Goal: Task Accomplishment & Management: Use online tool/utility

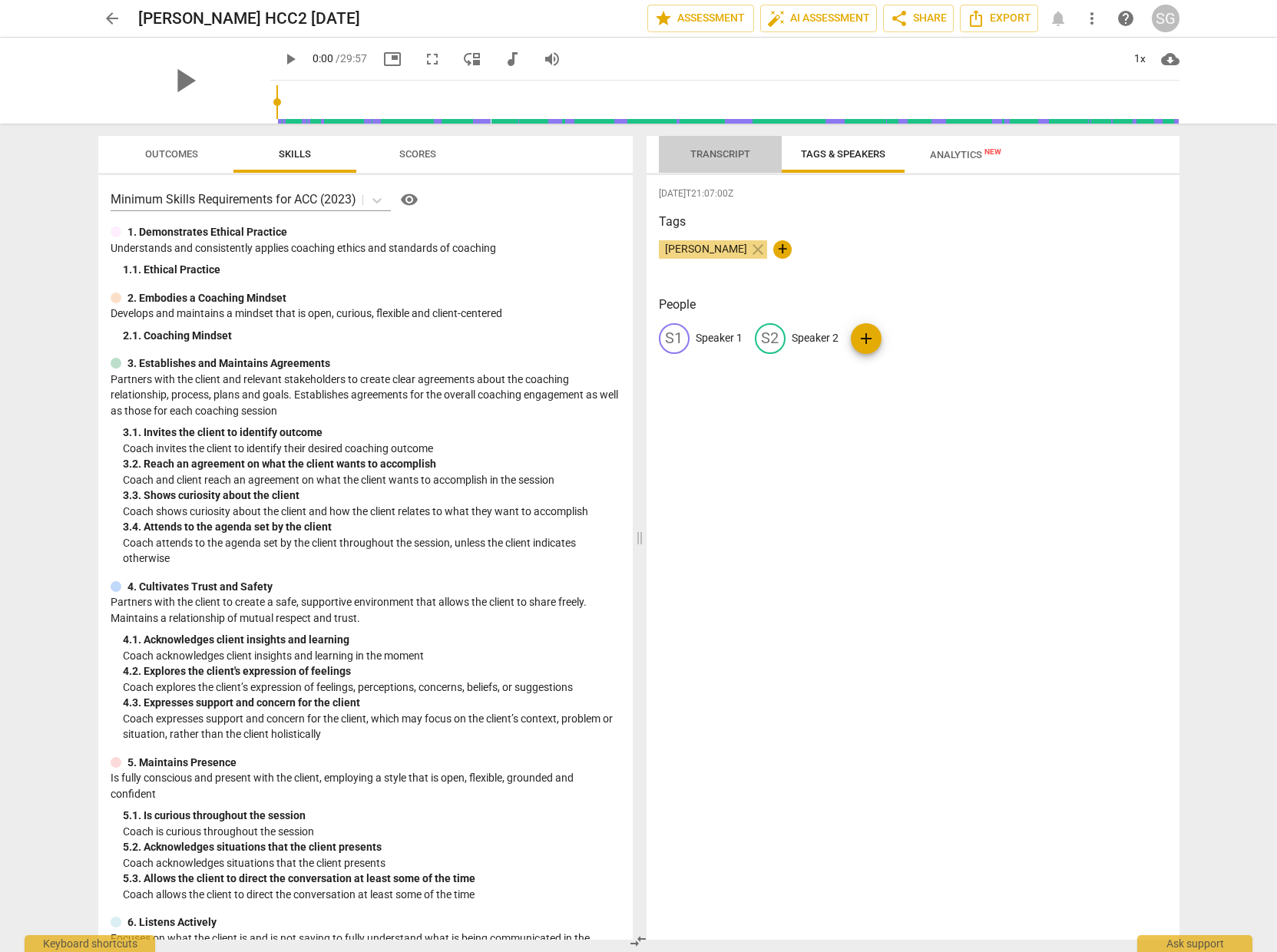
click at [698, 159] on span "Transcript" at bounding box center [720, 154] width 60 height 12
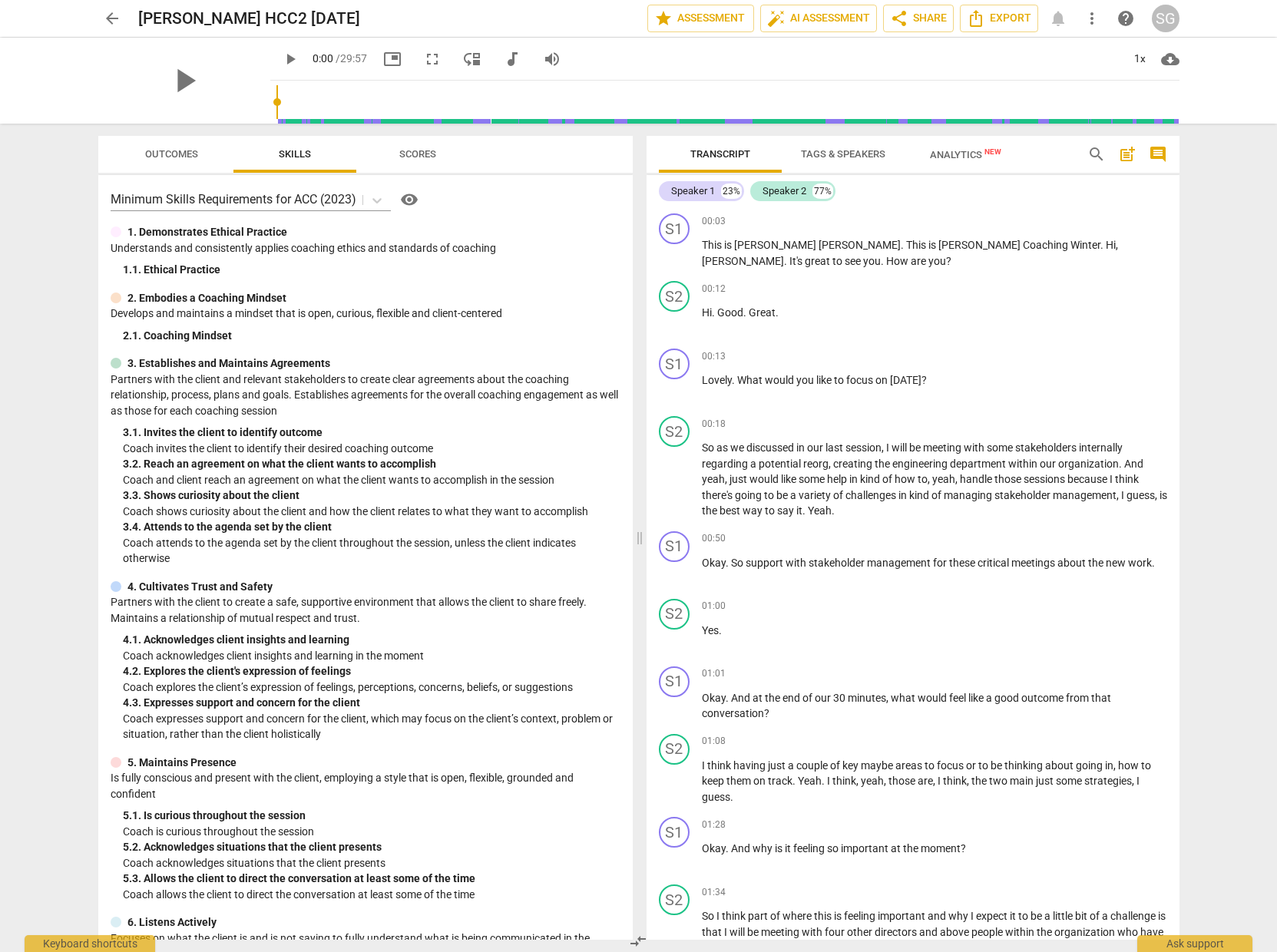
click at [815, 156] on span "Tags & Speakers" at bounding box center [843, 154] width 84 height 12
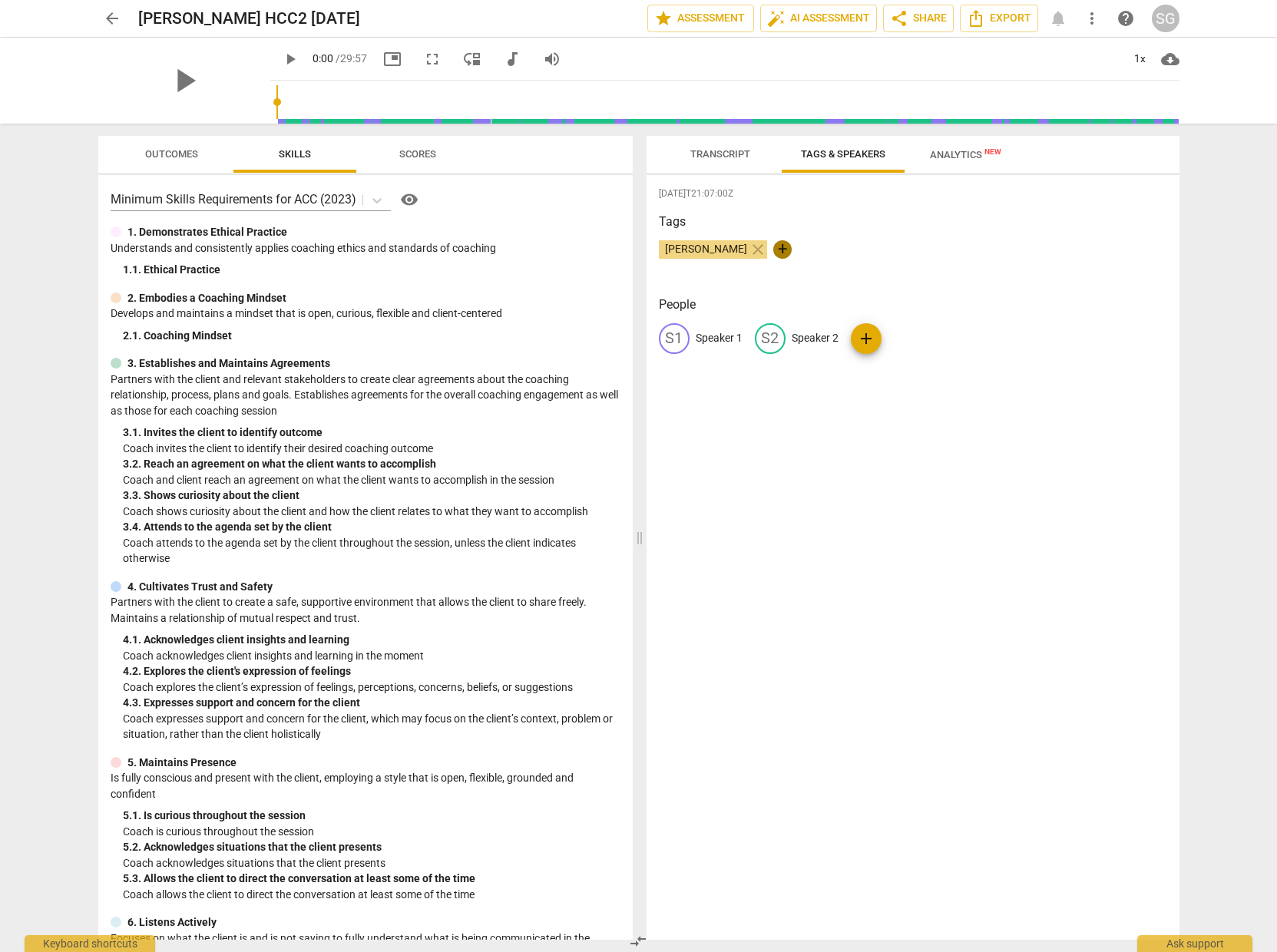
click at [792, 251] on span "+" at bounding box center [782, 250] width 18 height 18
type input "[PERSON_NAME]"
click at [775, 340] on div "S2" at bounding box center [770, 339] width 31 height 31
type input "[PERSON_NAME]"
click at [956, 340] on span "add" at bounding box center [965, 339] width 18 height 18
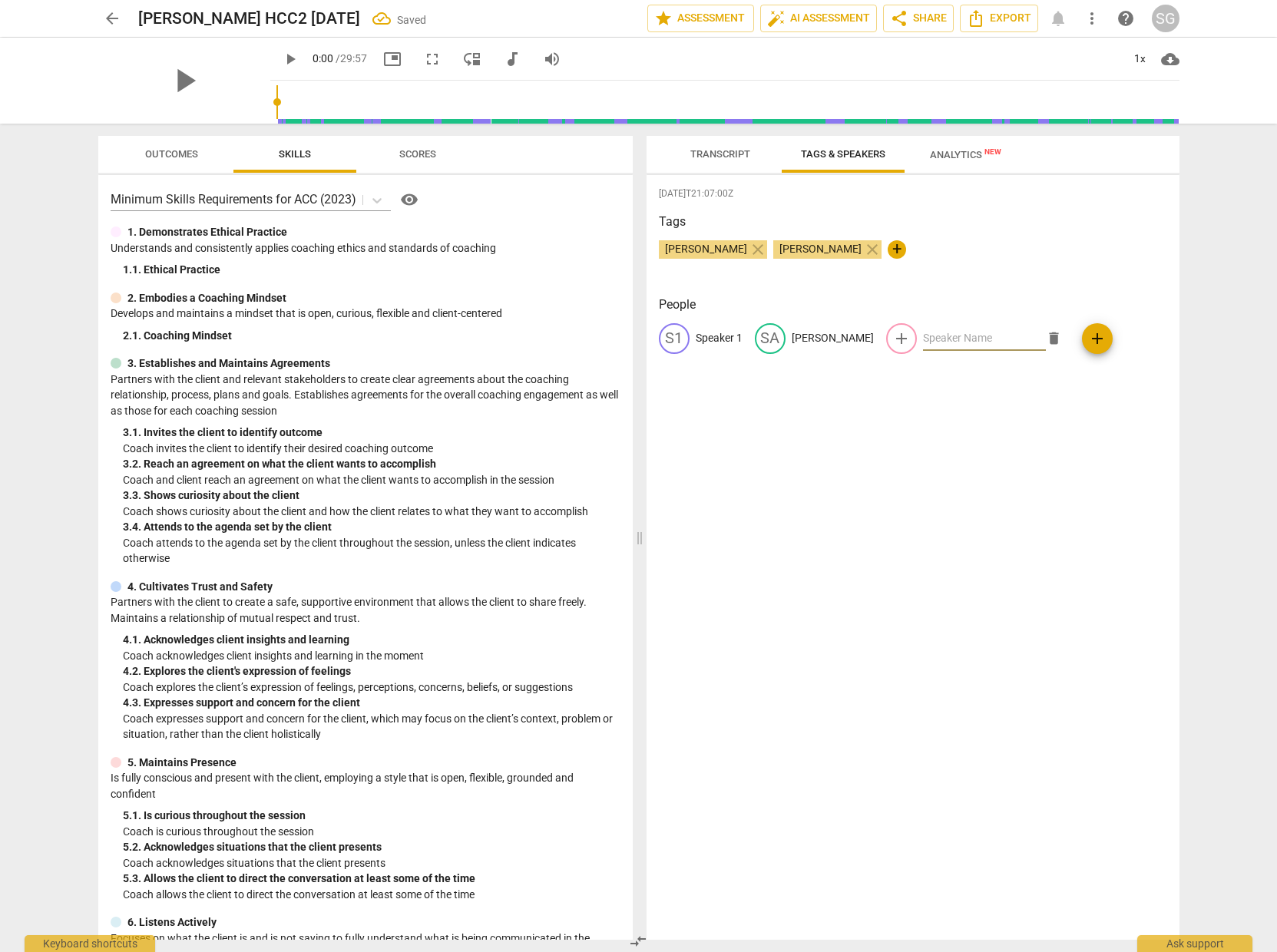
click at [809, 251] on span "[PERSON_NAME]" at bounding box center [820, 249] width 94 height 13
click at [828, 382] on div "[DATE]T21:07:00Z Tags [PERSON_NAME] close [PERSON_NAME] close + People S1 Speak…" at bounding box center [913, 558] width 533 height 765
click at [863, 251] on span "close" at bounding box center [872, 250] width 18 height 18
click at [708, 154] on span "Transcript" at bounding box center [720, 154] width 60 height 12
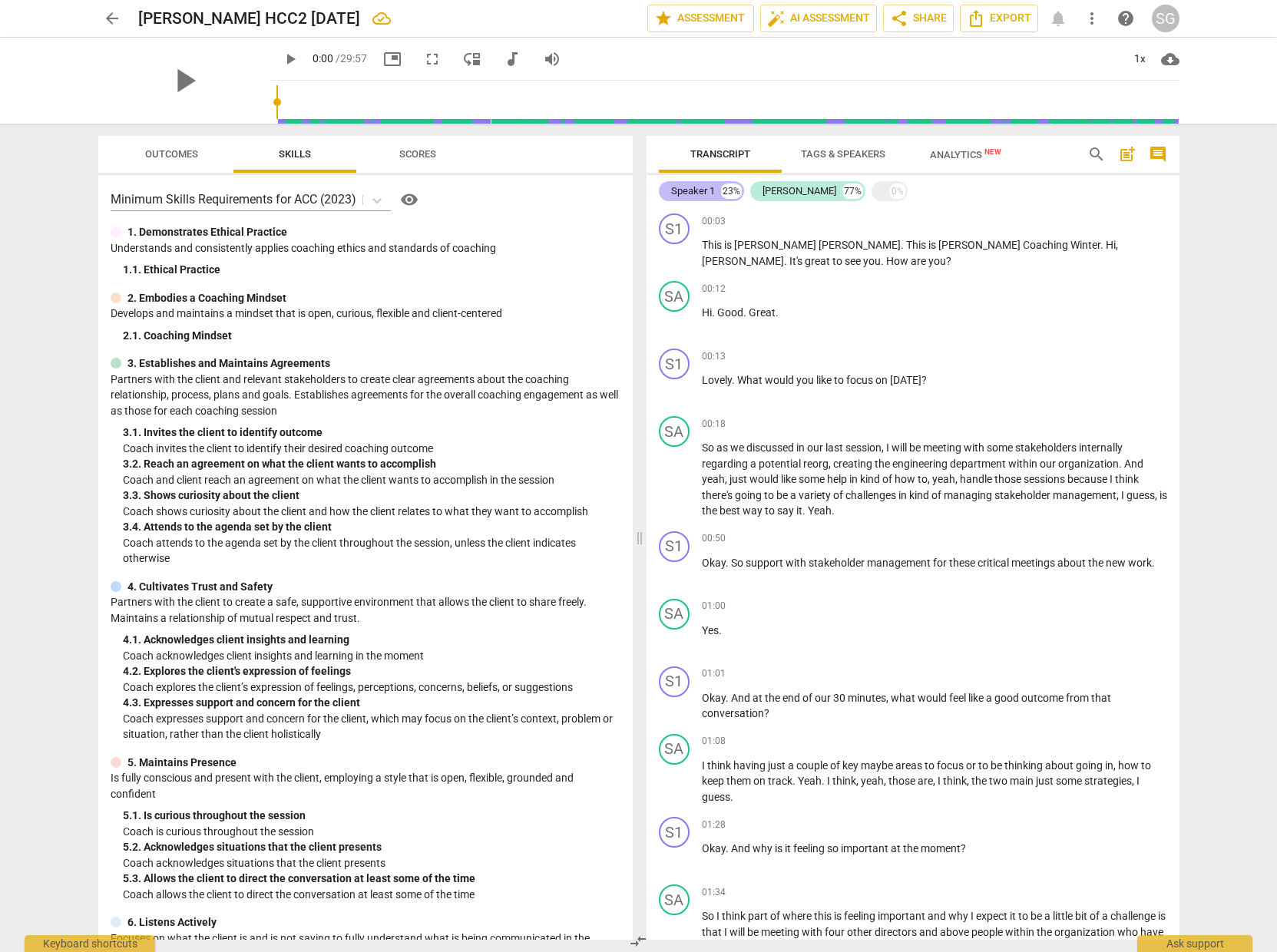
click at [687, 189] on div "Speaker 1" at bounding box center [693, 191] width 44 height 15
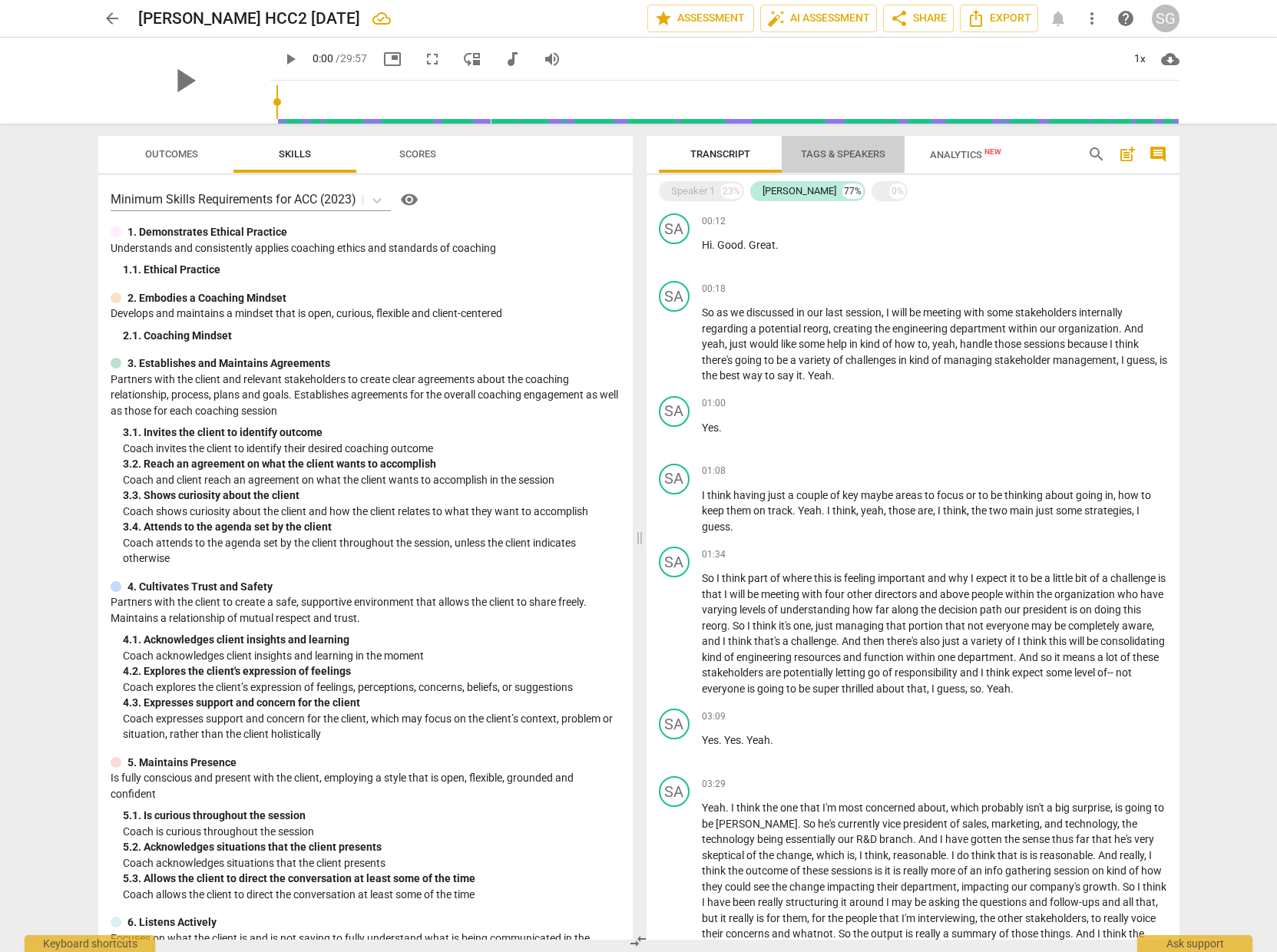
click at [817, 158] on span "Tags & Speakers" at bounding box center [843, 154] width 84 height 12
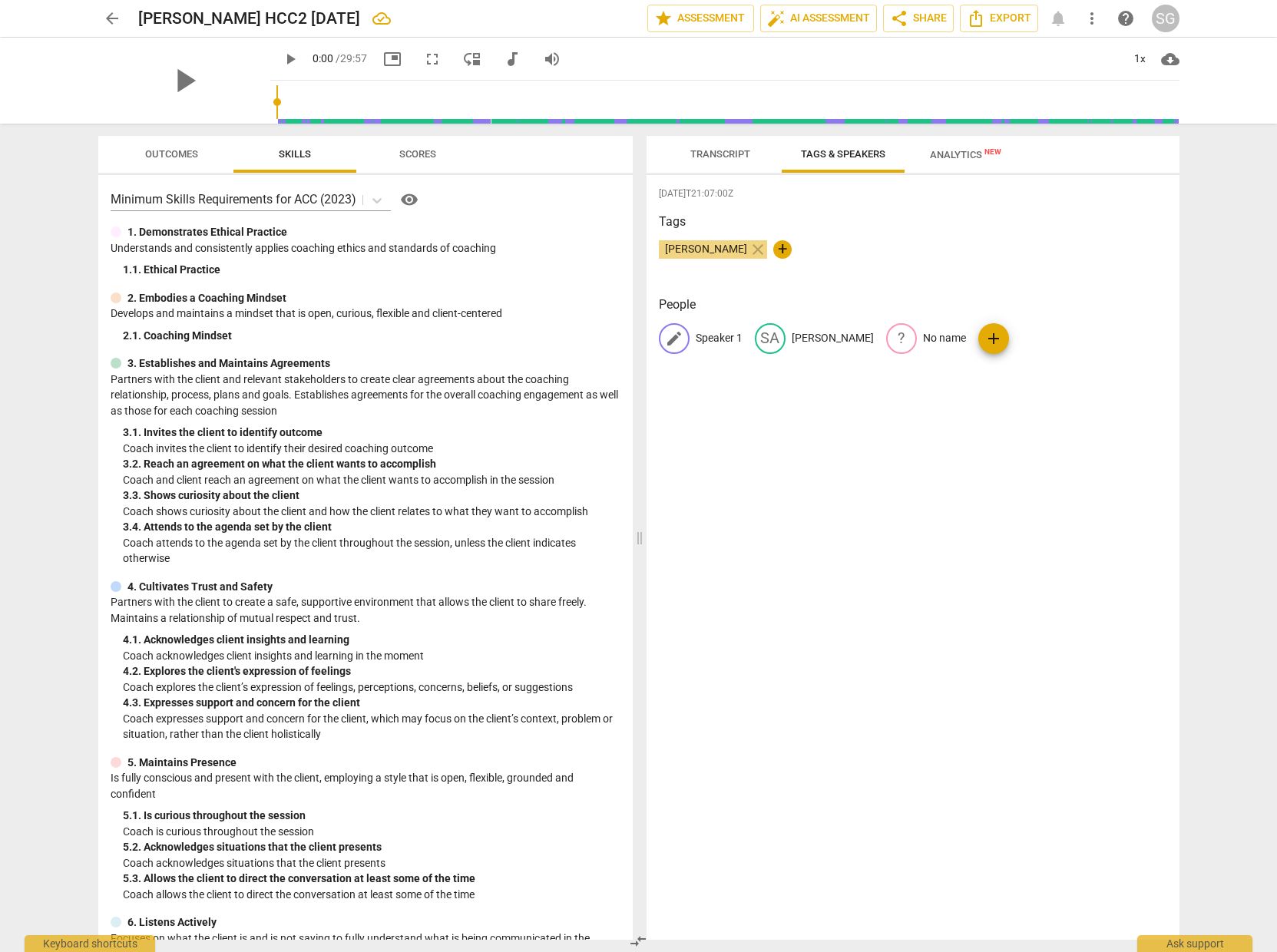
click at [710, 334] on p "Speaker 1" at bounding box center [719, 338] width 47 height 16
type input "[PERSON_NAME]"
click at [845, 444] on div "[DATE]T21:07:00Z Tags [PERSON_NAME] close + People edit [PERSON_NAME] SA [PERSO…" at bounding box center [913, 558] width 533 height 765
click at [702, 156] on span "Transcript" at bounding box center [720, 154] width 60 height 12
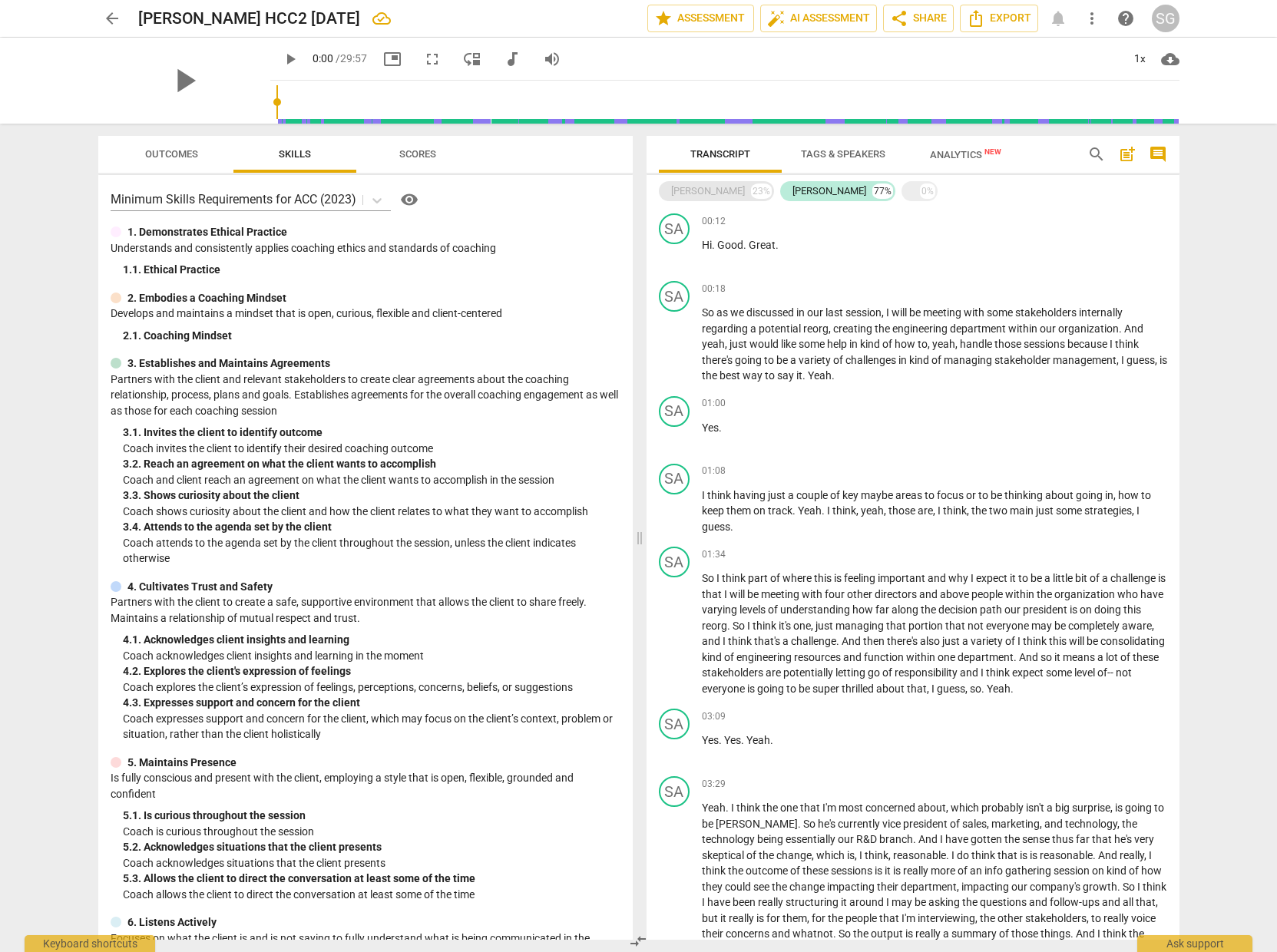
click at [688, 193] on div "[PERSON_NAME]" at bounding box center [708, 191] width 74 height 15
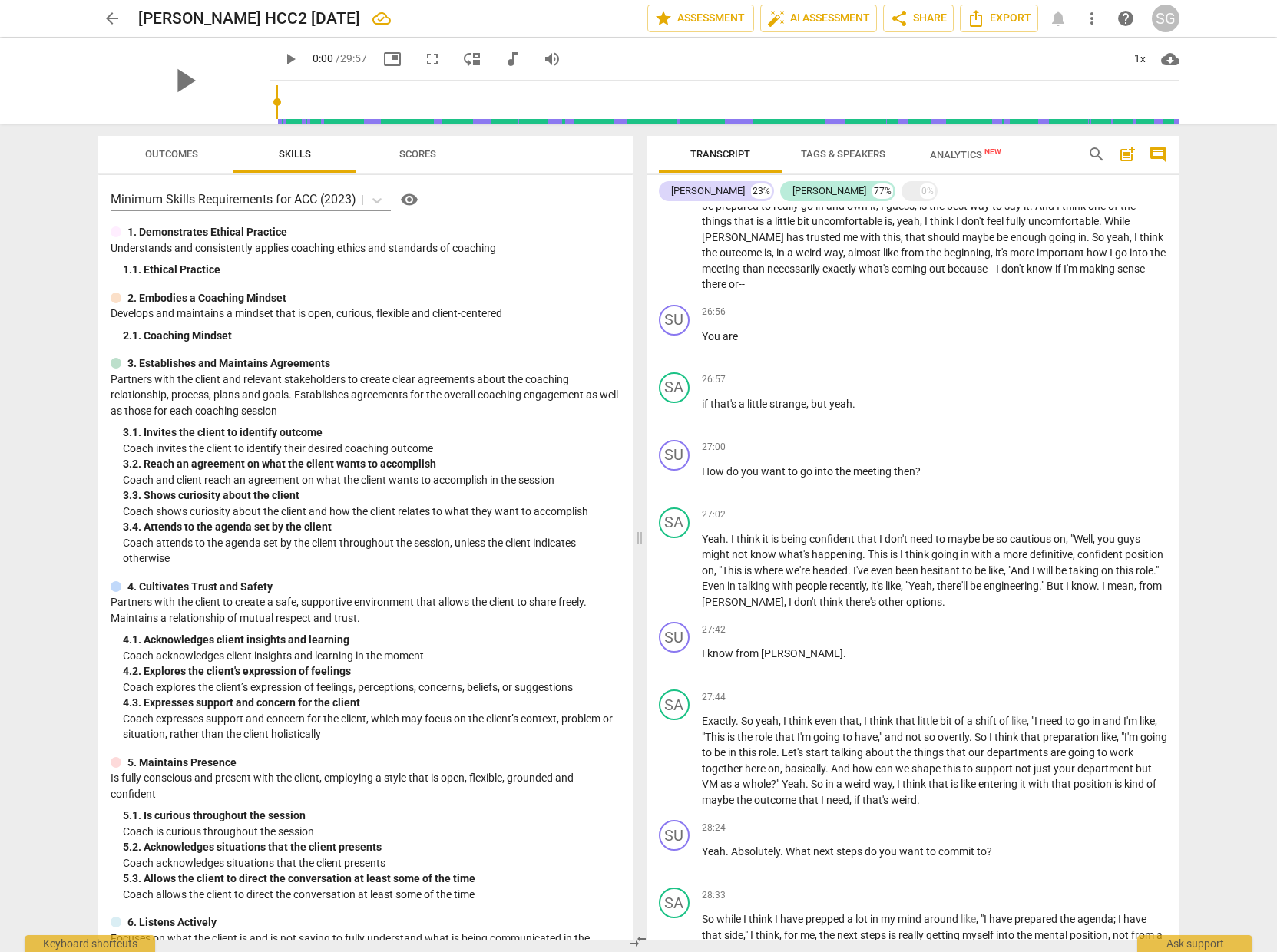
scroll to position [5092, 0]
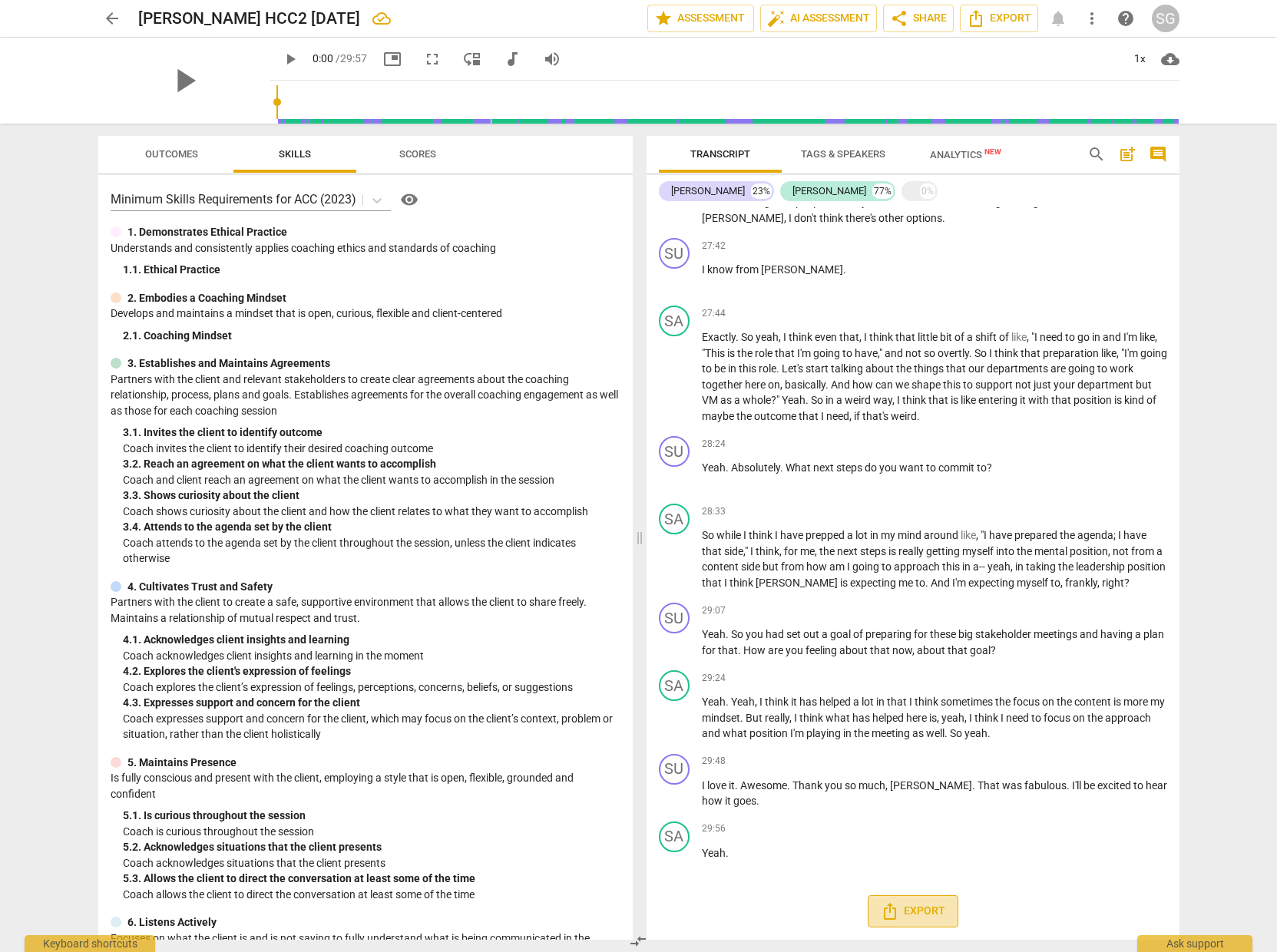
click at [895, 905] on icon "Export" at bounding box center [890, 911] width 18 height 18
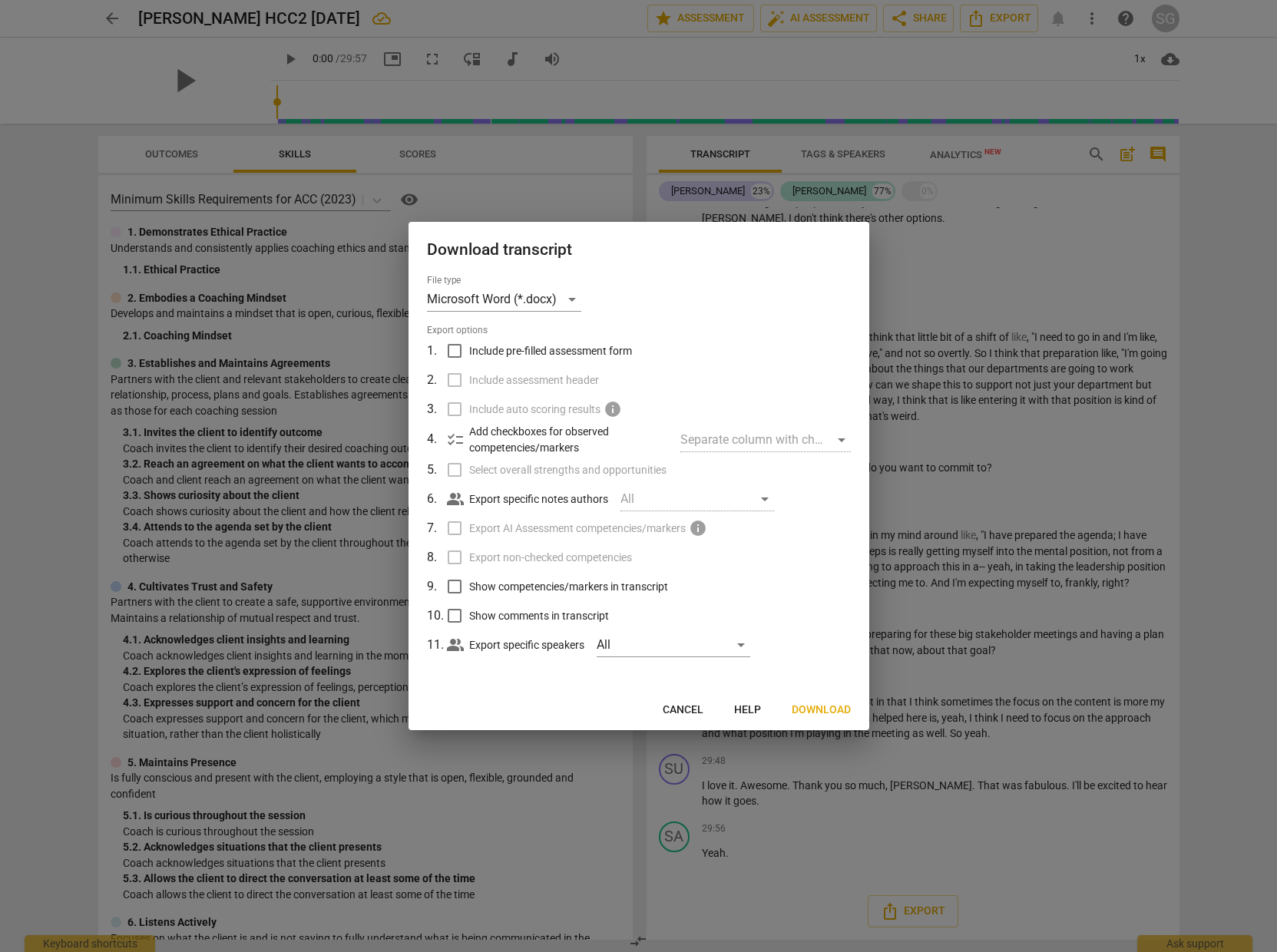
click at [809, 699] on button "Download" at bounding box center [821, 710] width 84 height 27
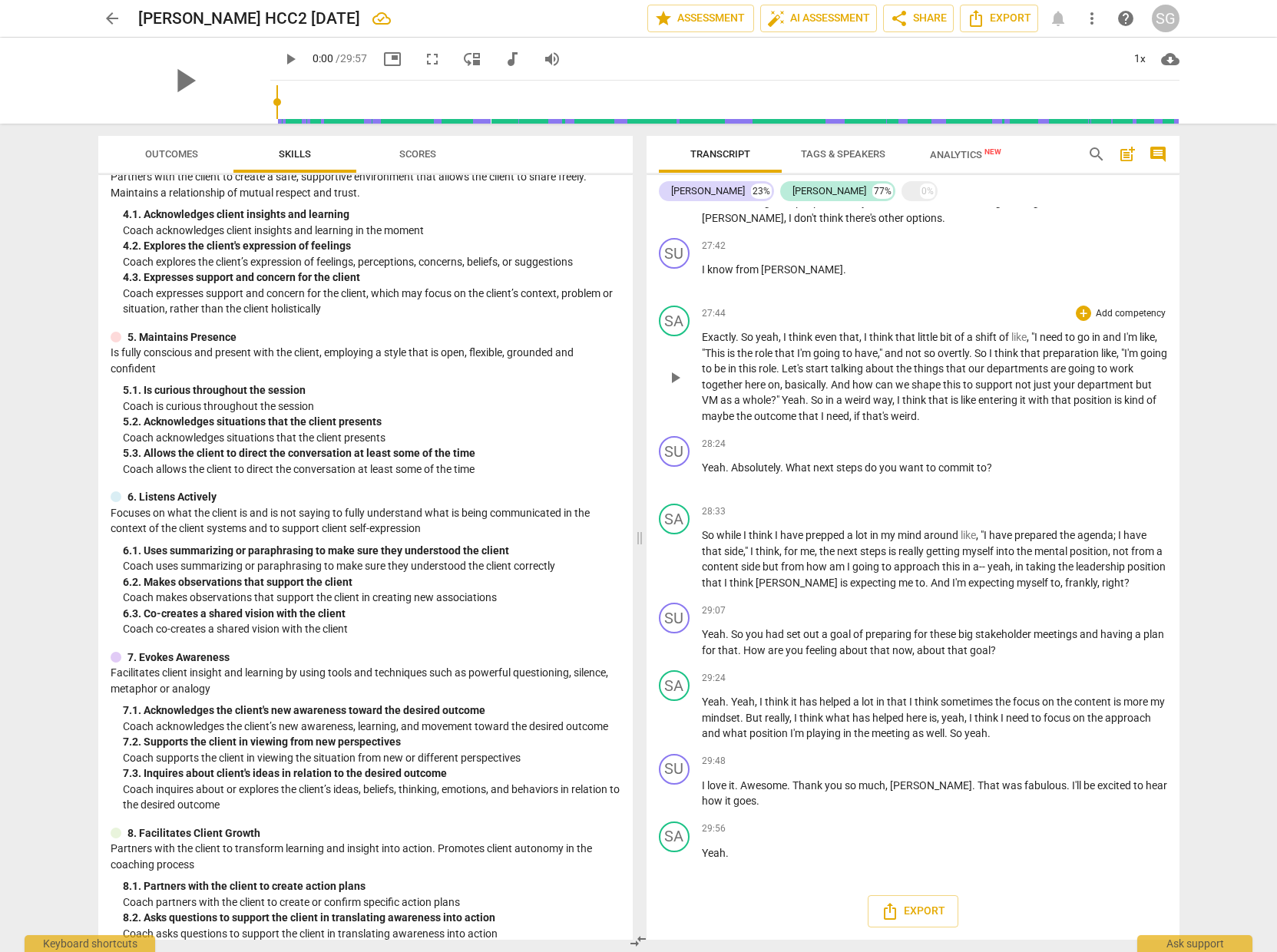
scroll to position [471, 0]
